Goal: Task Accomplishment & Management: Complete application form

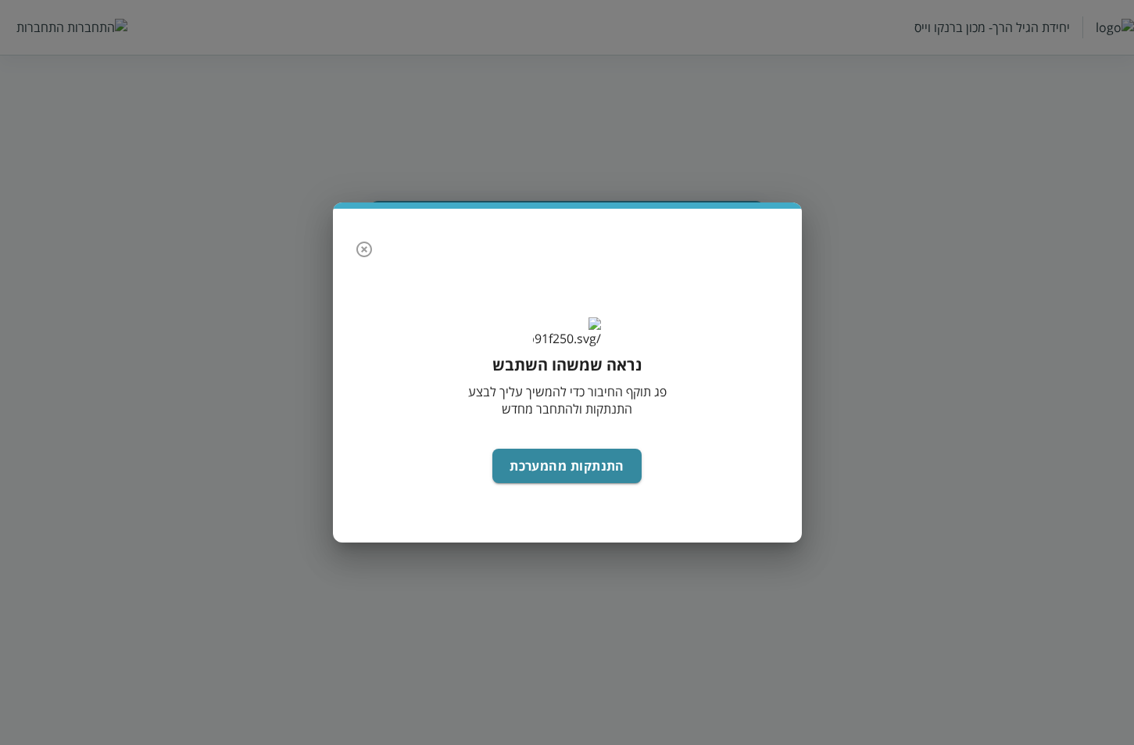
click at [358, 241] on icon "button" at bounding box center [364, 249] width 16 height 16
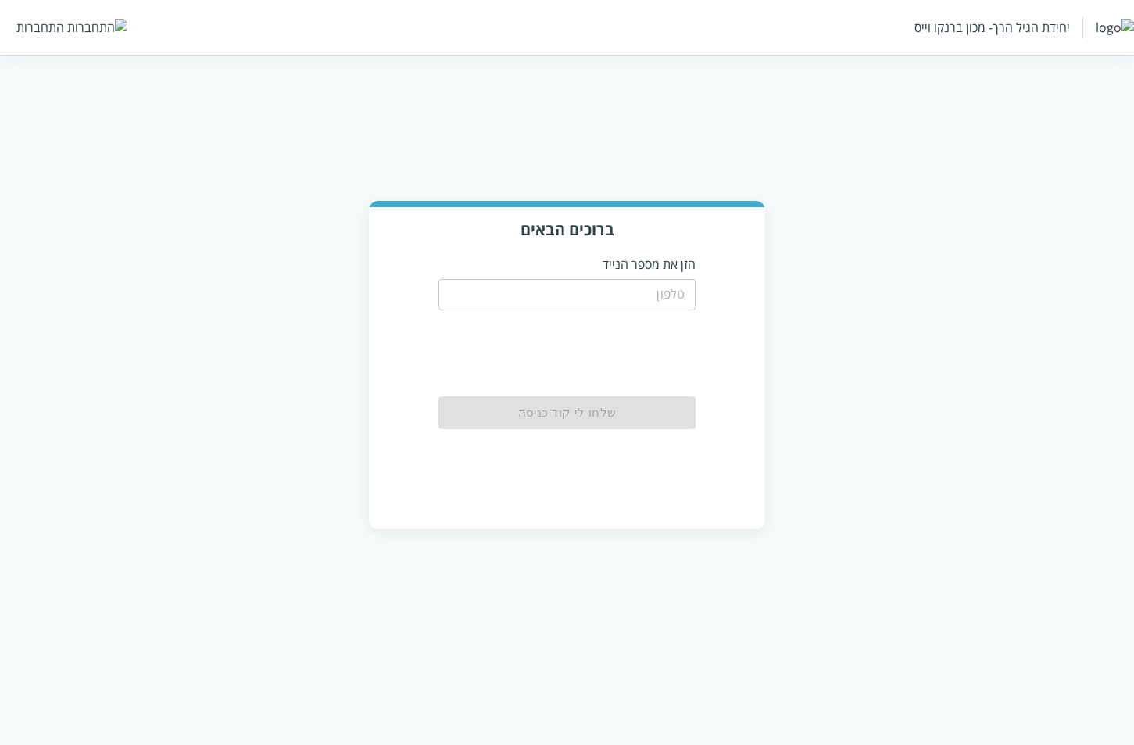
click at [650, 288] on input "tel" at bounding box center [566, 294] width 257 height 31
type input "0556789933"
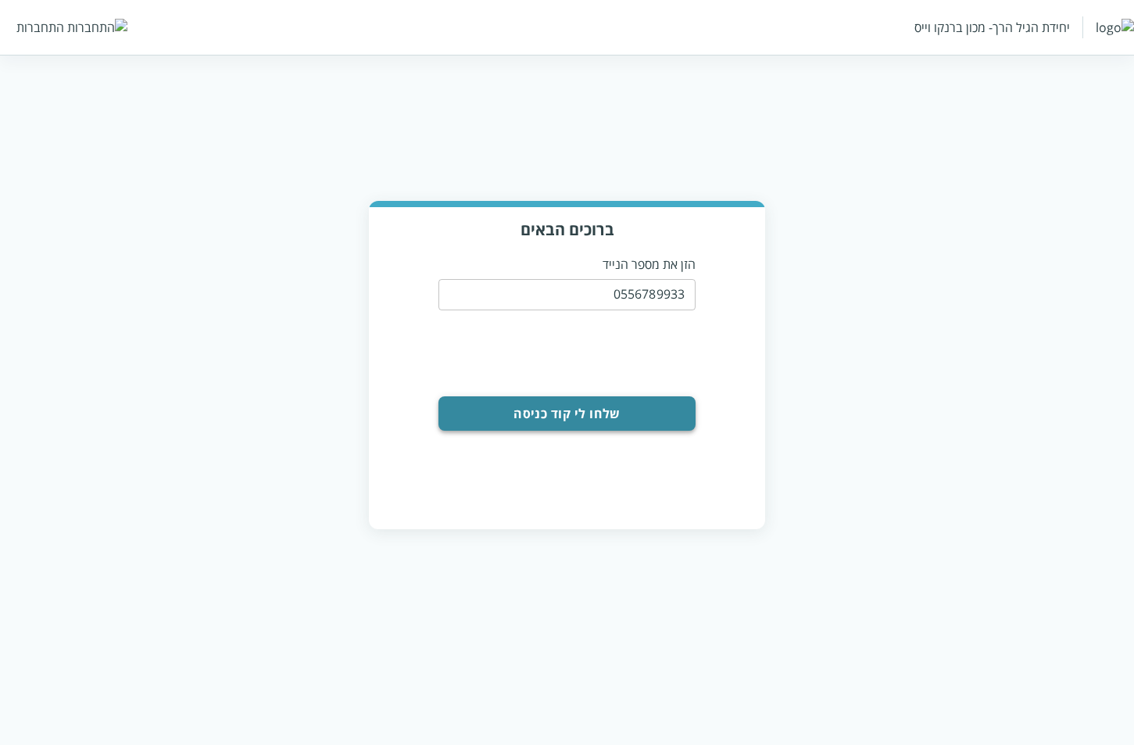
click at [542, 420] on button "שלחו לי קוד כניסה" at bounding box center [566, 413] width 257 height 34
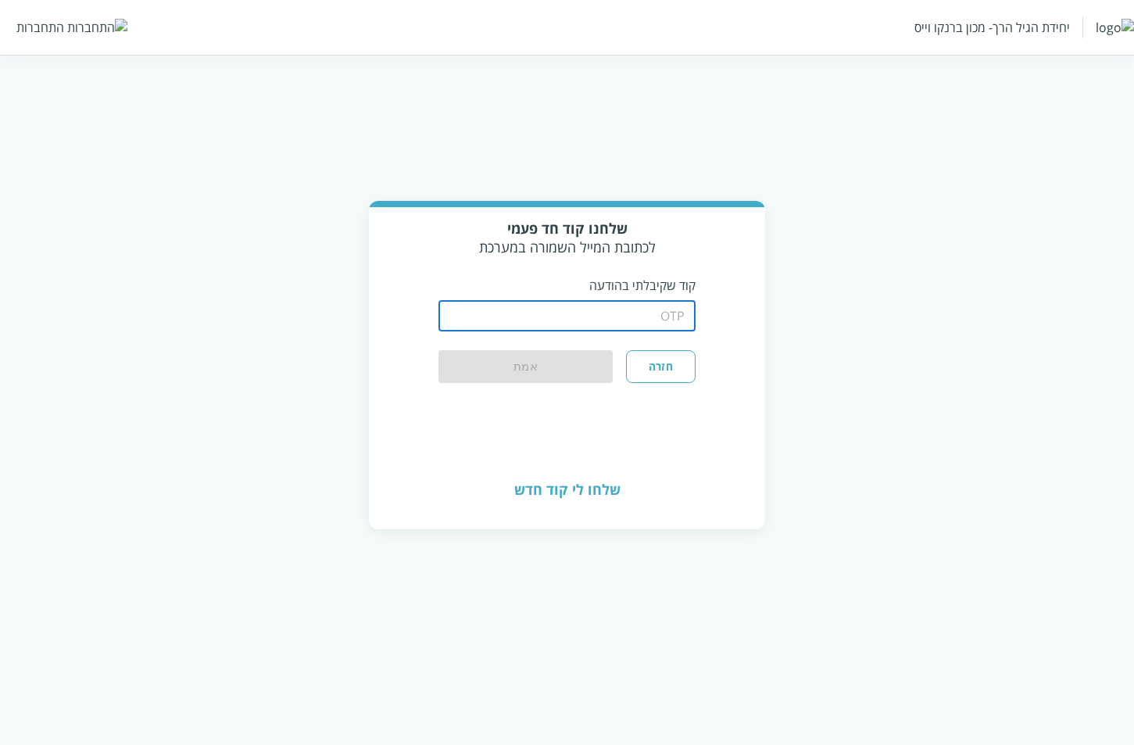
click at [615, 306] on input "string" at bounding box center [566, 315] width 257 height 31
type input "1234"
click at [548, 370] on button "אמת" at bounding box center [525, 367] width 174 height 34
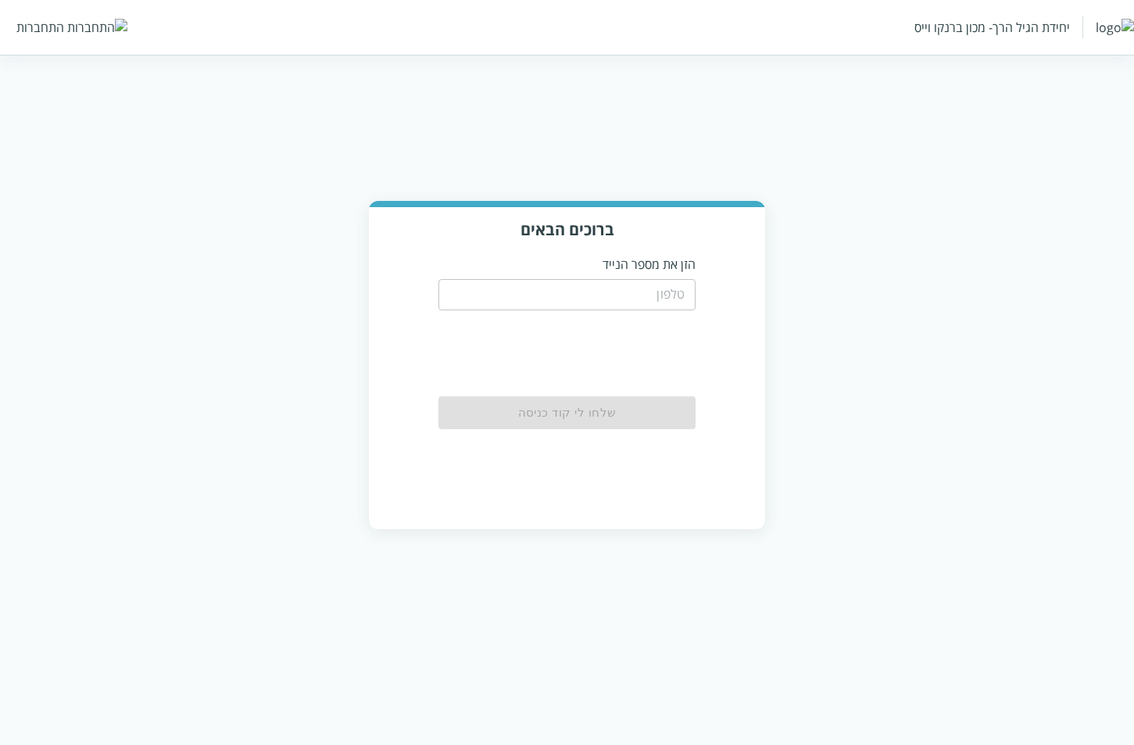
click at [628, 297] on input "tel" at bounding box center [566, 294] width 257 height 31
type input "0556789933"
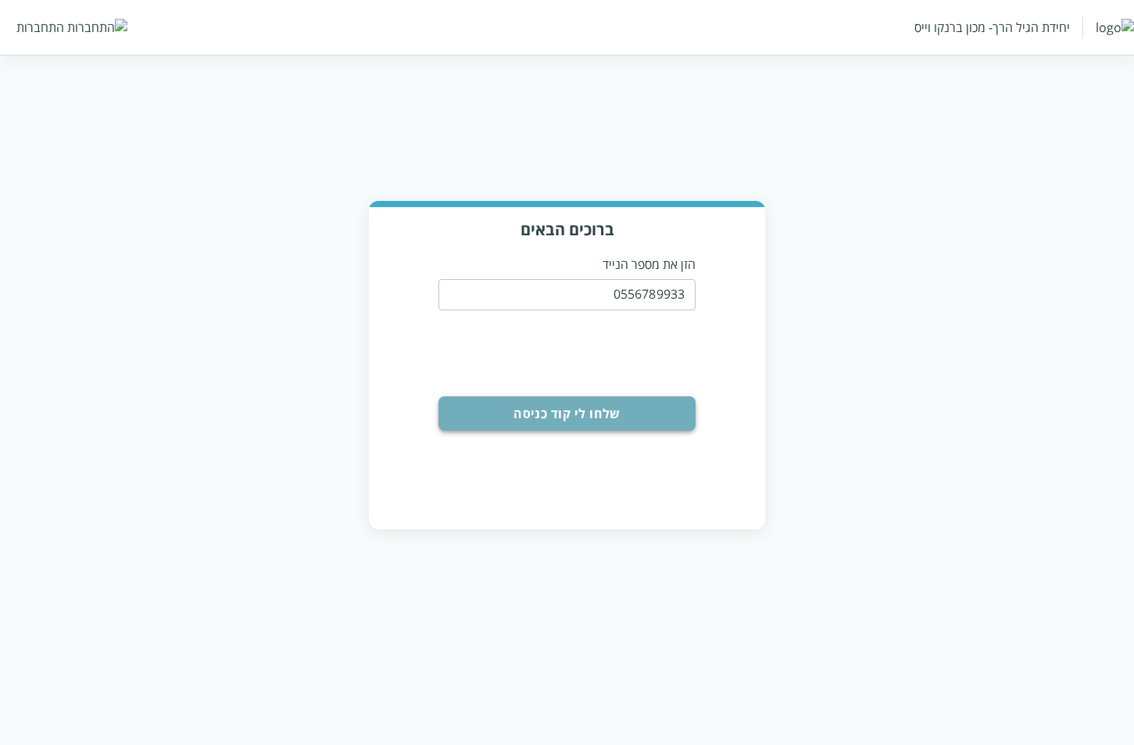
click at [591, 417] on button "שלחו לי קוד כניסה" at bounding box center [566, 413] width 257 height 34
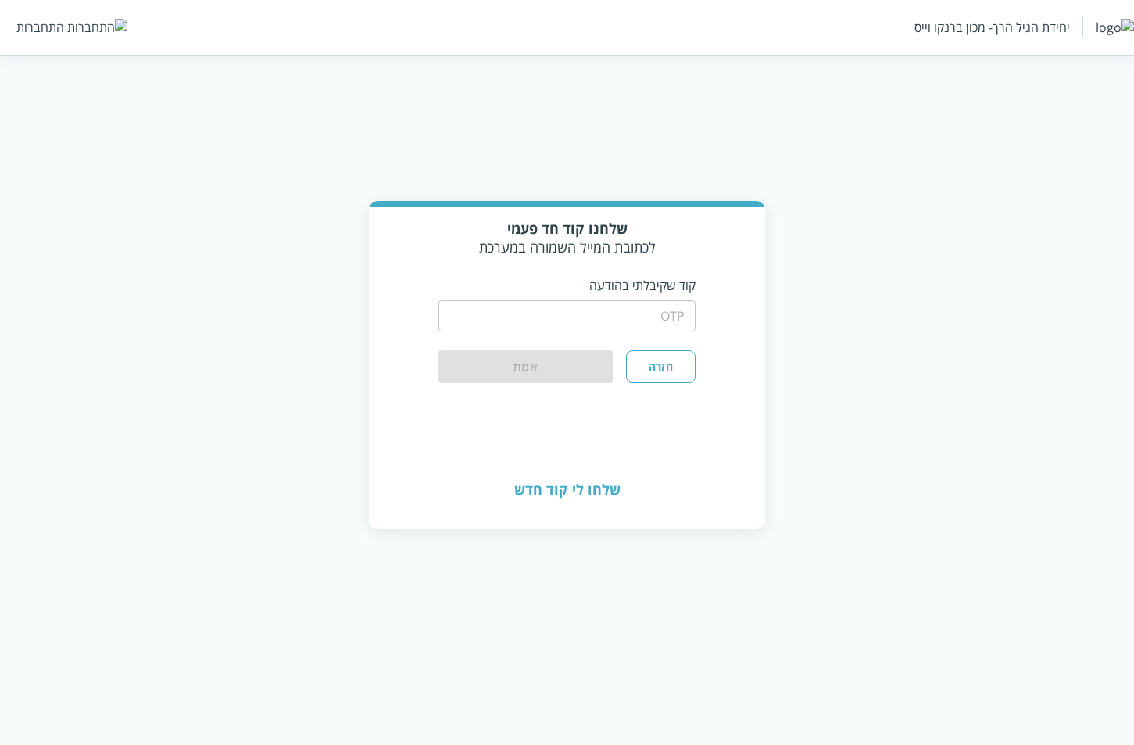
click at [599, 333] on div "​" at bounding box center [566, 314] width 257 height 41
click at [603, 325] on input "string" at bounding box center [566, 315] width 257 height 31
type input "1234"
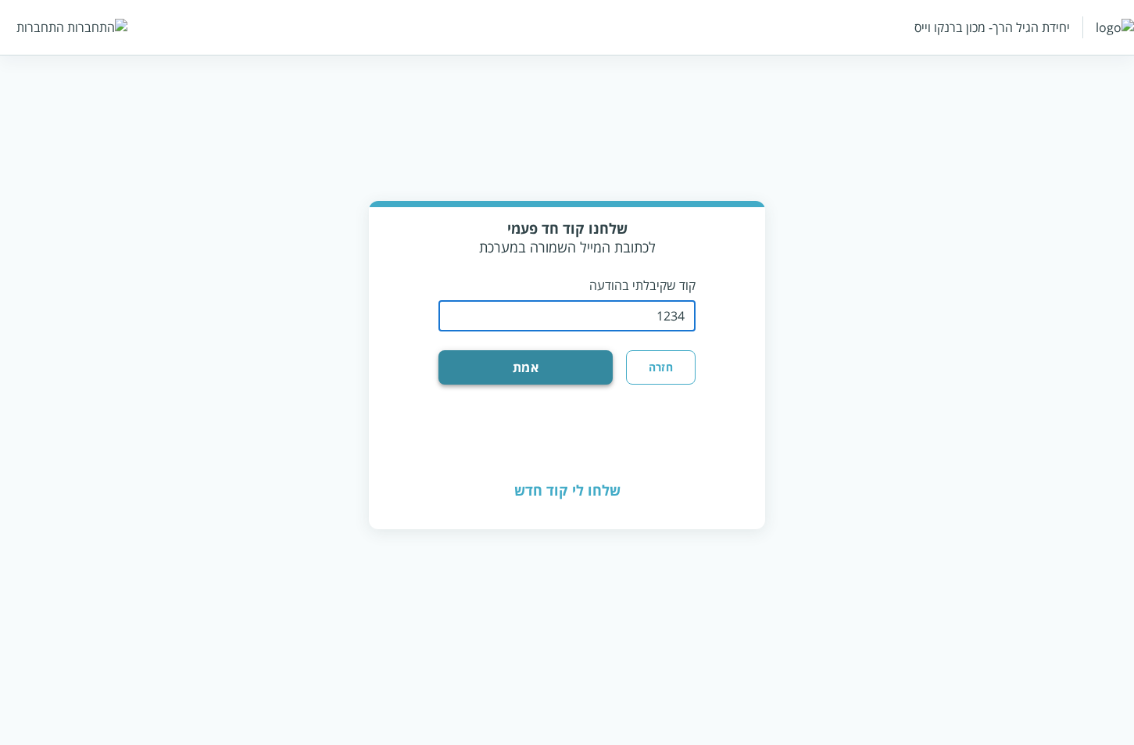
click at [499, 368] on button "אמת" at bounding box center [525, 367] width 174 height 34
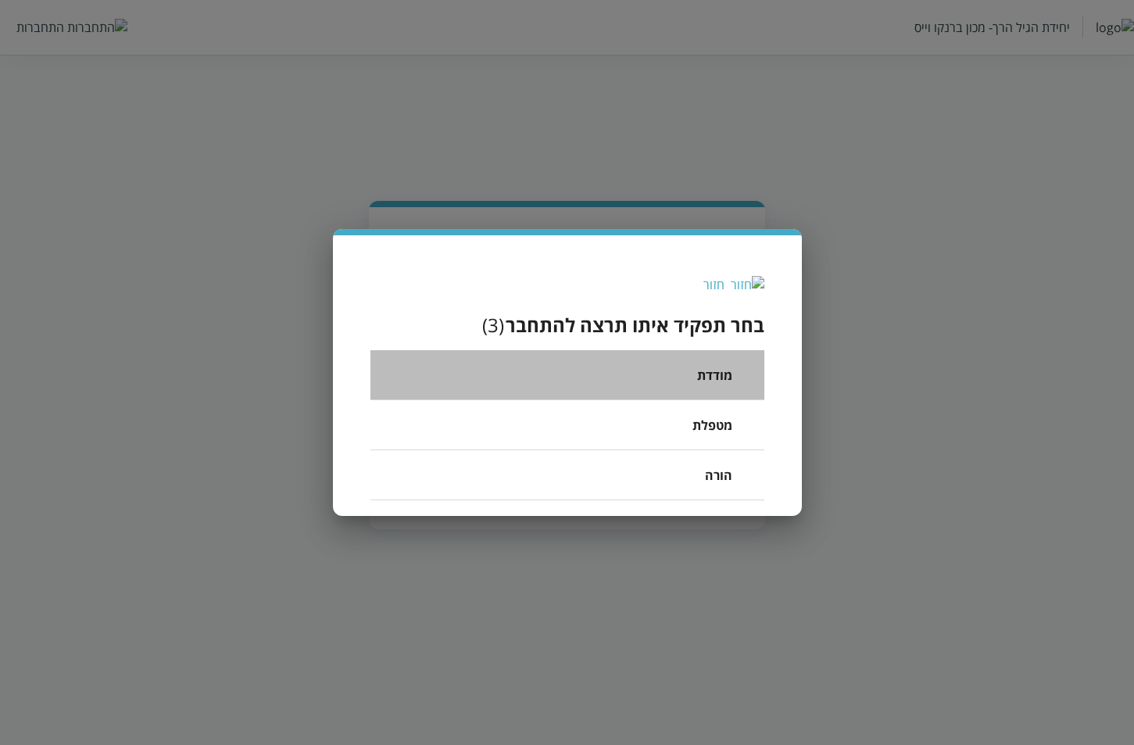
click at [660, 381] on li "מודדת" at bounding box center [567, 375] width 394 height 50
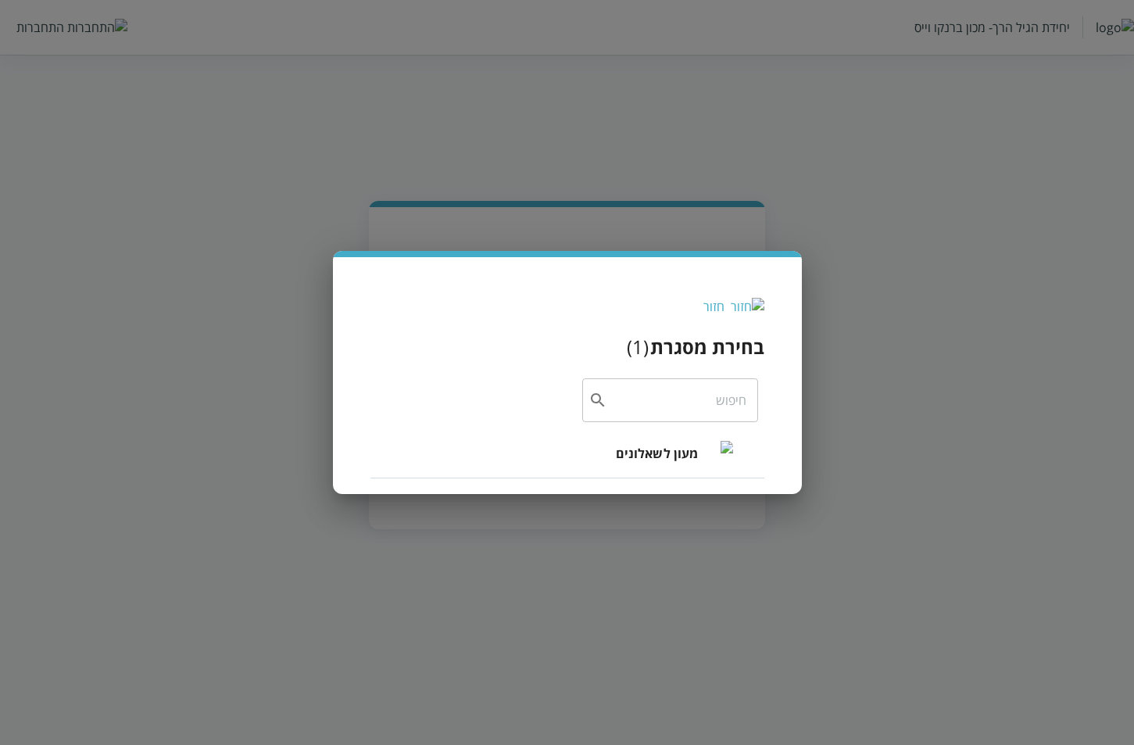
click at [681, 462] on span "מעון לשאלונים" at bounding box center [657, 453] width 83 height 19
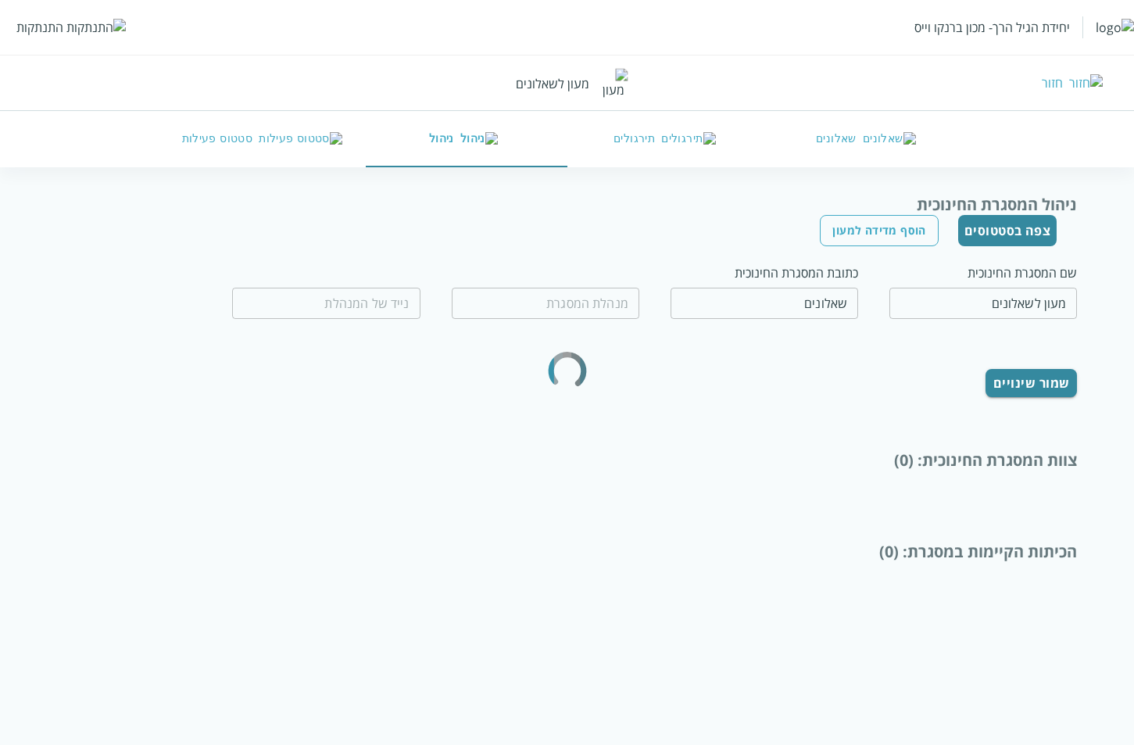
type input "שאלון שאלון"
type input "0556789999"
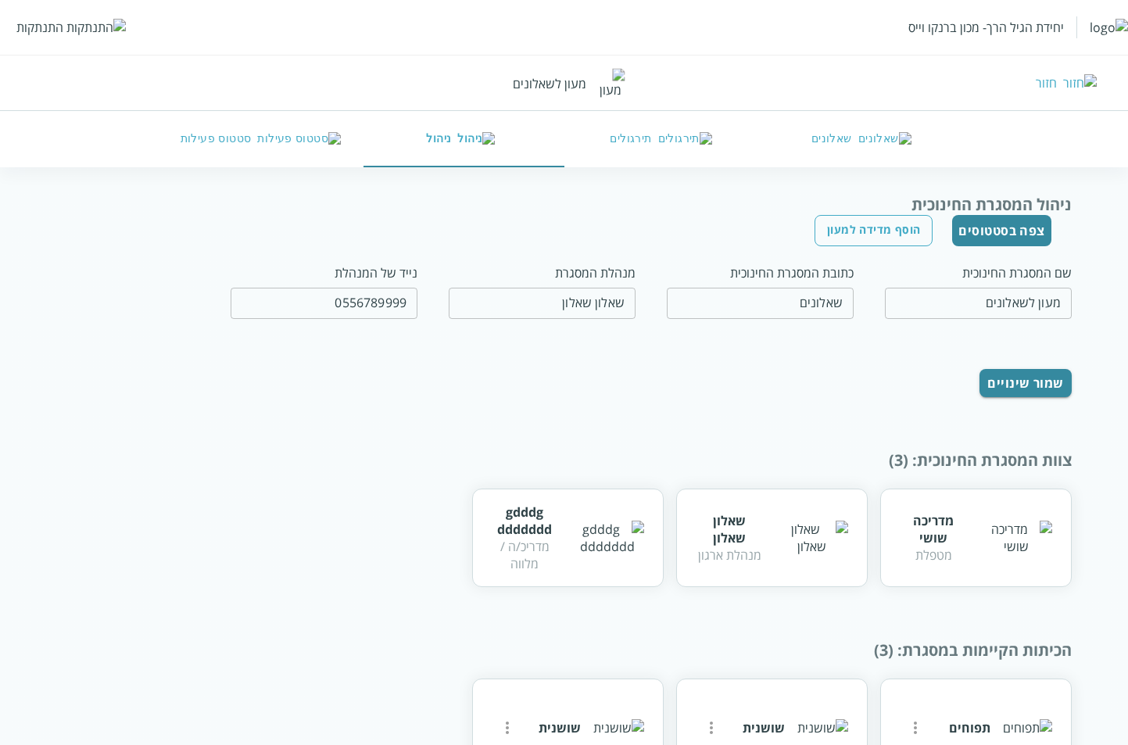
click at [211, 142] on button "סטטוס פעילות" at bounding box center [263, 139] width 200 height 56
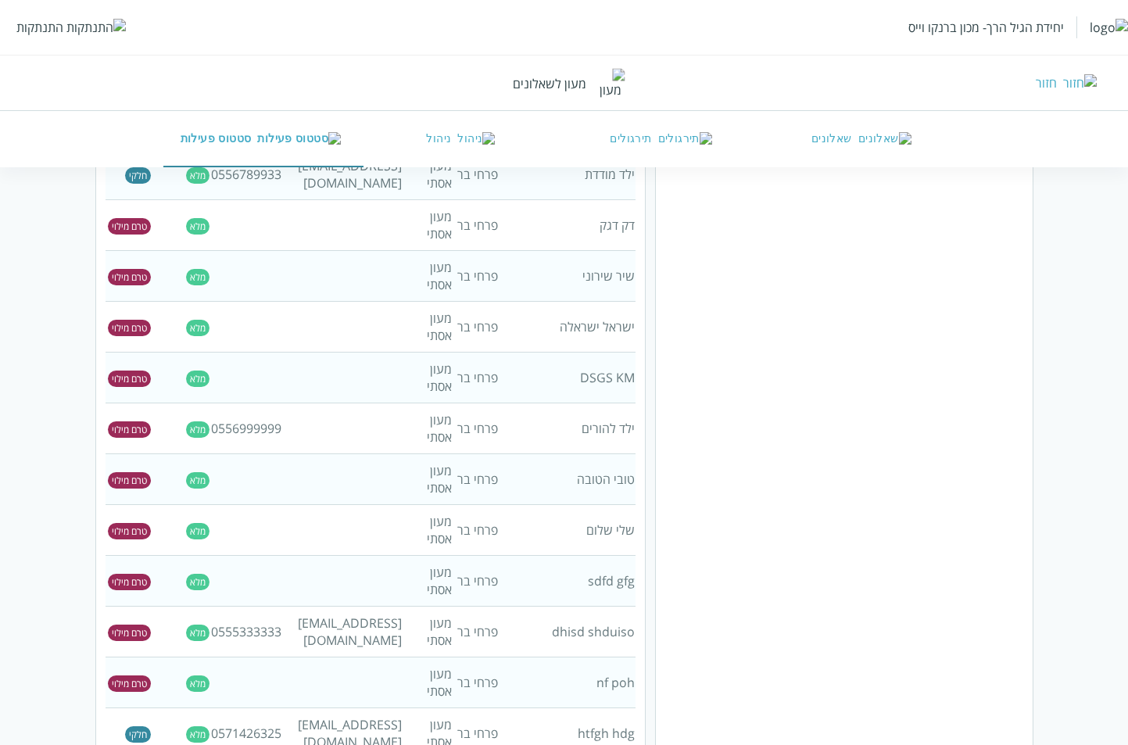
scroll to position [709, 0]
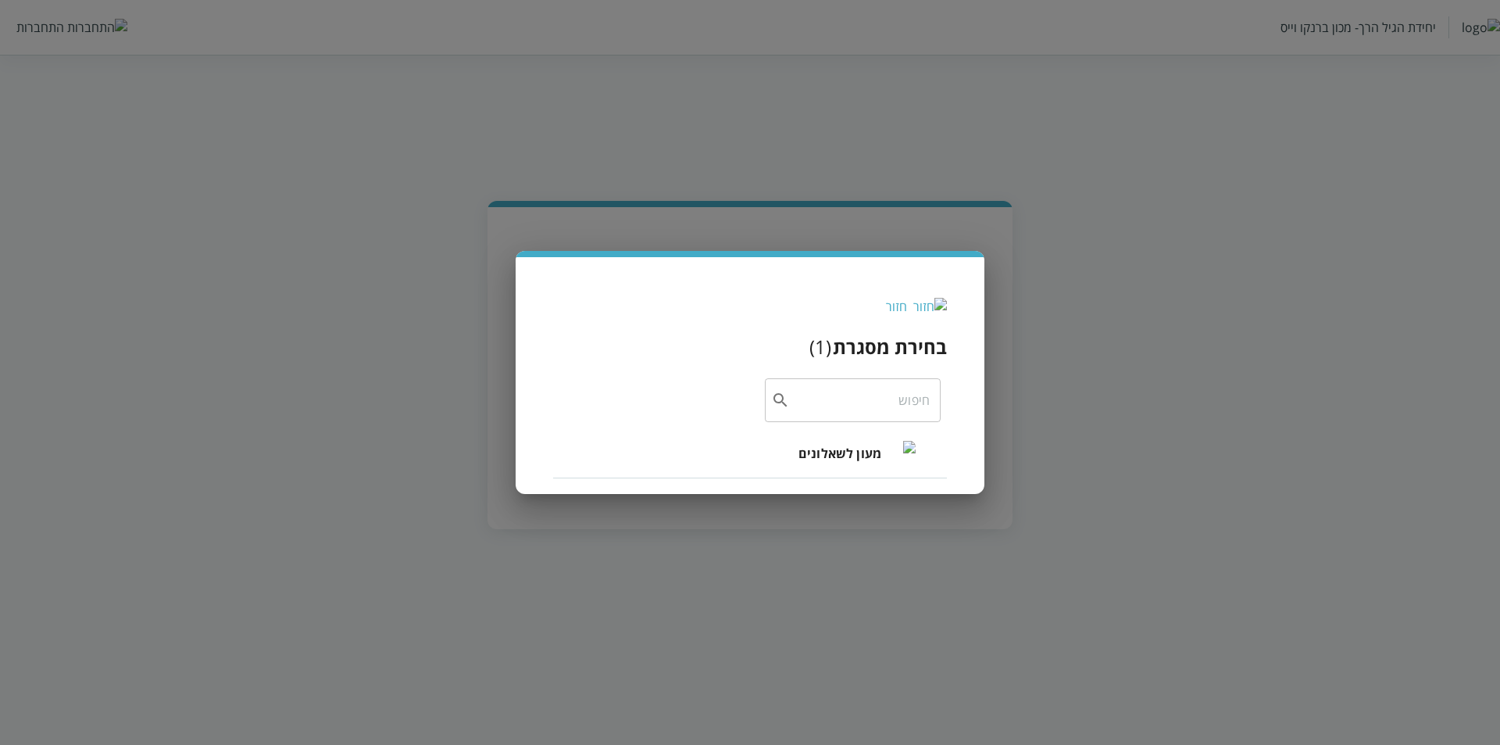
click at [844, 456] on span "מעון לשאלונים" at bounding box center [840, 453] width 83 height 19
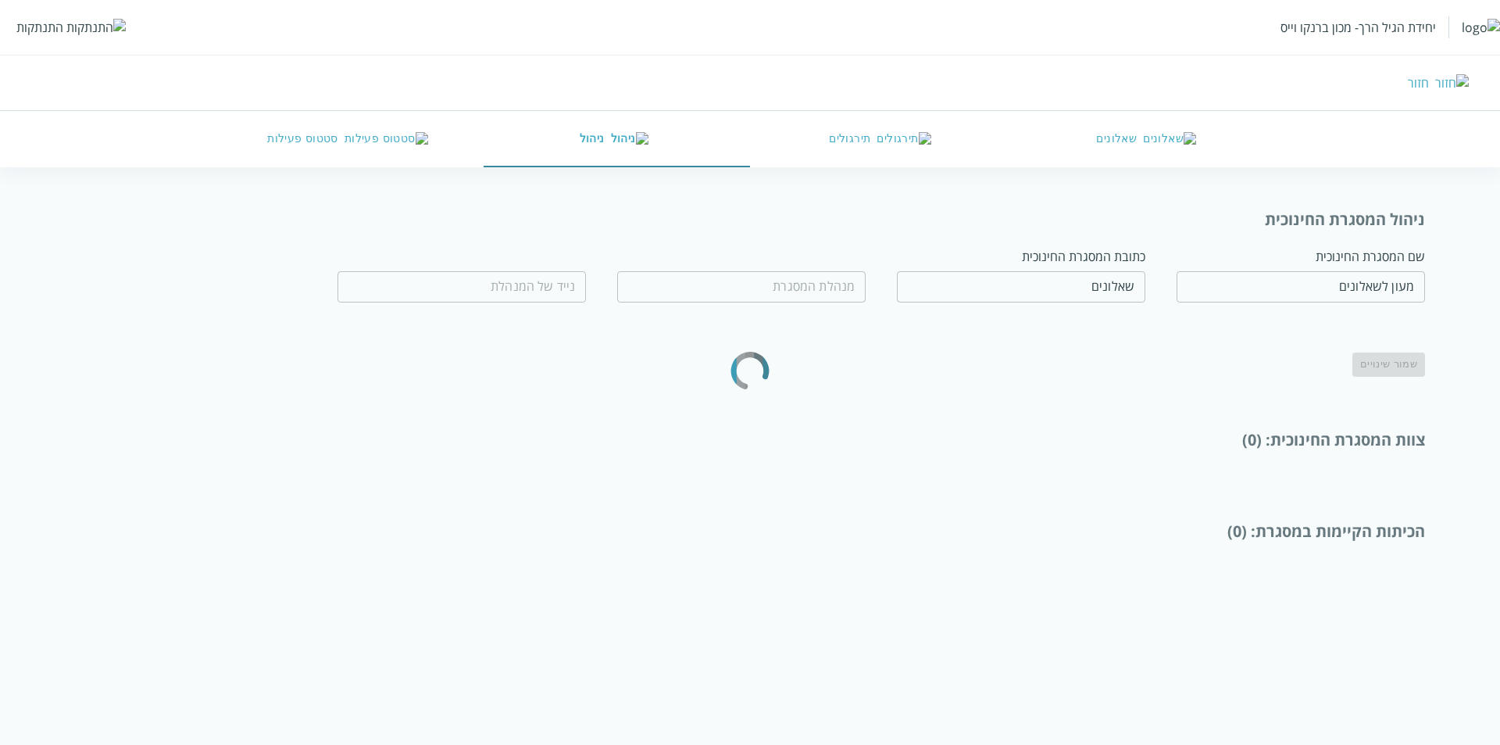
type input "שאלון שאלון"
type input "0556789999"
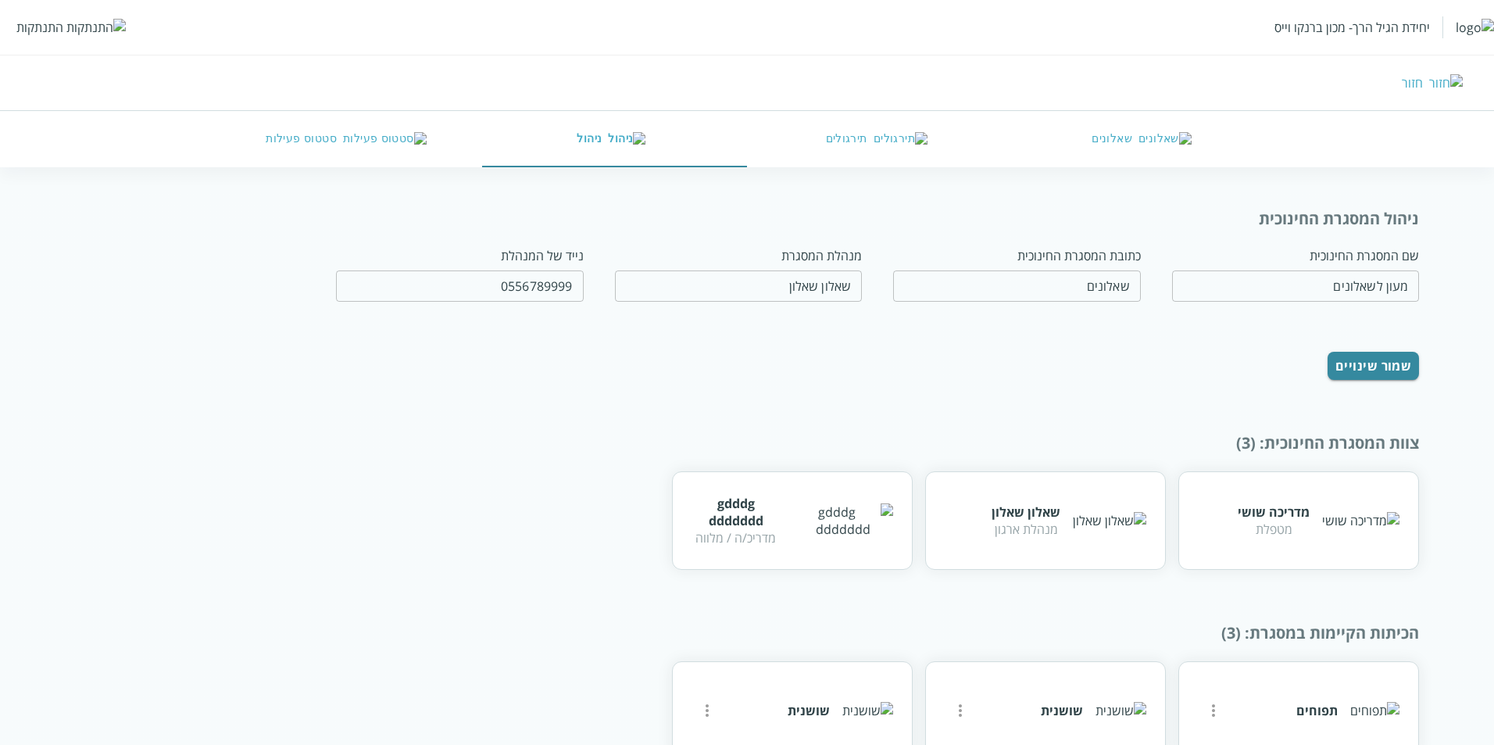
click at [369, 120] on button "סטטוס פעילות" at bounding box center [348, 139] width 265 height 56
